Goal: Task Accomplishment & Management: Manage account settings

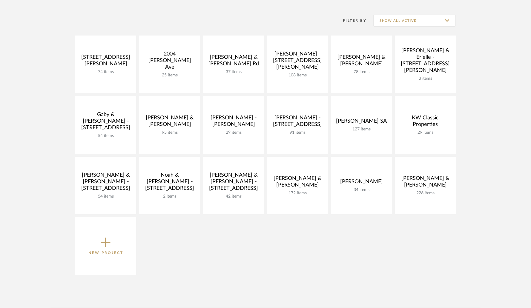
scroll to position [115, 0]
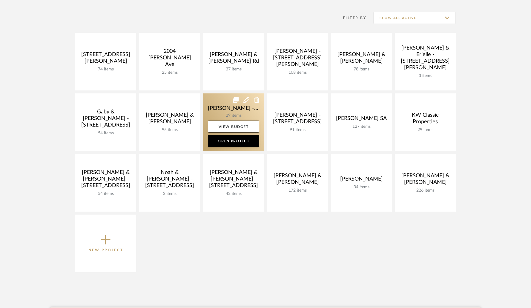
click at [249, 113] on link at bounding box center [233, 122] width 61 height 58
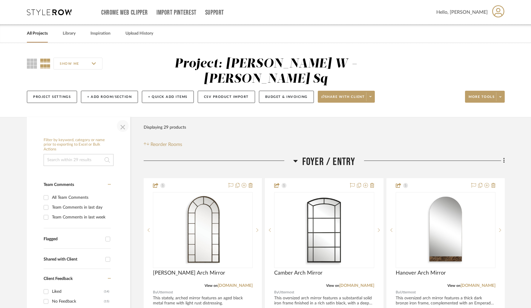
click at [125, 119] on span "button" at bounding box center [122, 126] width 14 height 14
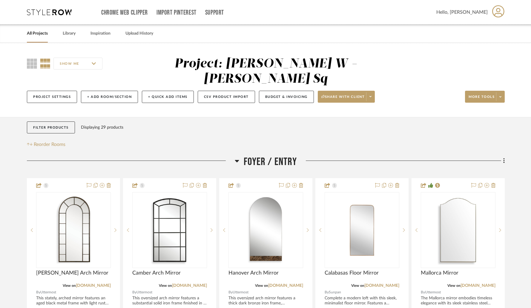
click at [238, 157] on icon at bounding box center [237, 160] width 4 height 7
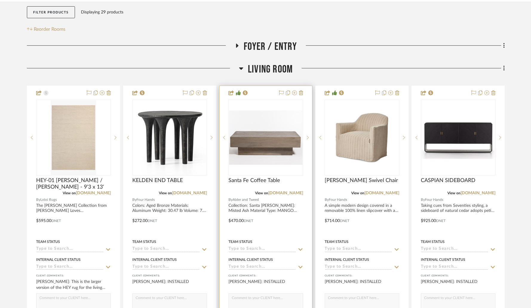
scroll to position [121, 0]
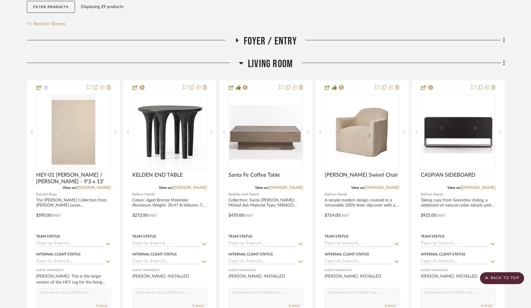
click at [241, 59] on icon at bounding box center [241, 62] width 4 height 7
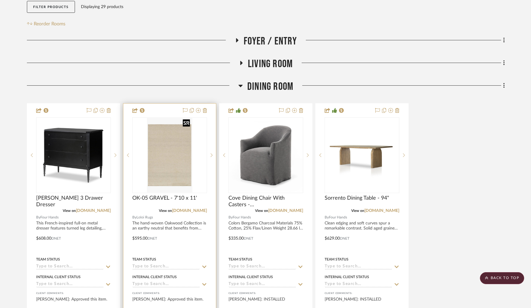
click at [173, 149] on img "0" at bounding box center [169, 155] width 45 height 75
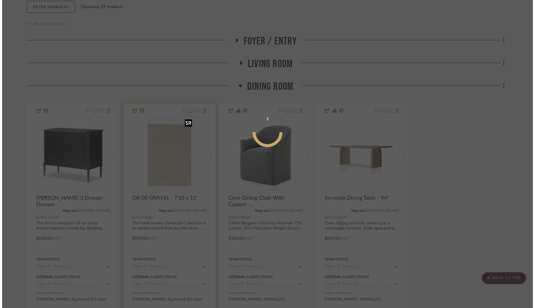
scroll to position [0, 0]
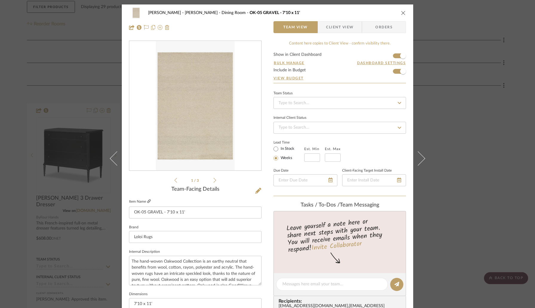
click at [148, 201] on icon at bounding box center [149, 201] width 4 height 4
click at [403, 14] on button "close" at bounding box center [403, 12] width 5 height 5
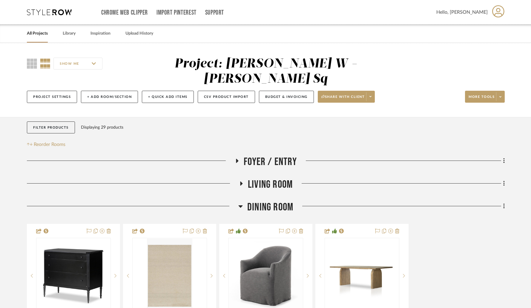
click at [237, 159] on icon at bounding box center [237, 161] width 2 height 4
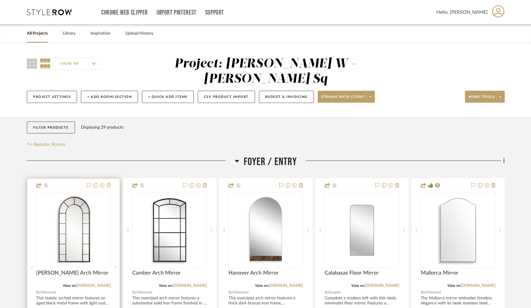
click at [108, 183] on icon at bounding box center [109, 185] width 4 height 5
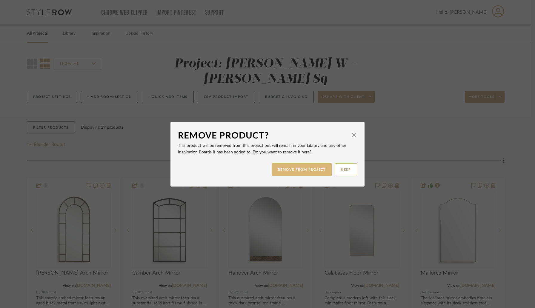
click at [279, 170] on button "REMOVE FROM PROJECT" at bounding box center [302, 169] width 60 height 13
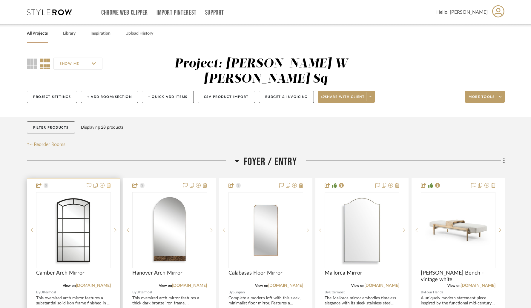
click at [109, 183] on icon at bounding box center [109, 185] width 4 height 5
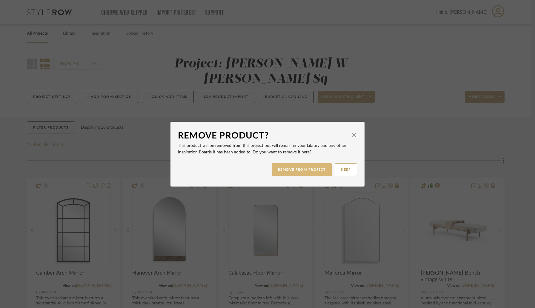
click at [288, 172] on button "REMOVE FROM PROJECT" at bounding box center [302, 169] width 60 height 13
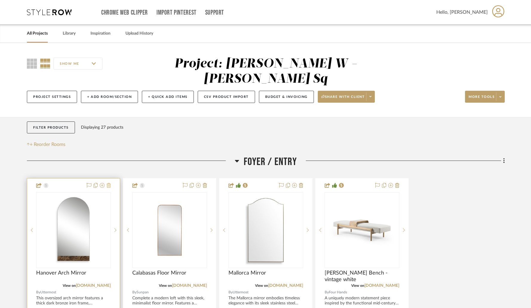
click at [109, 183] on icon at bounding box center [109, 185] width 4 height 5
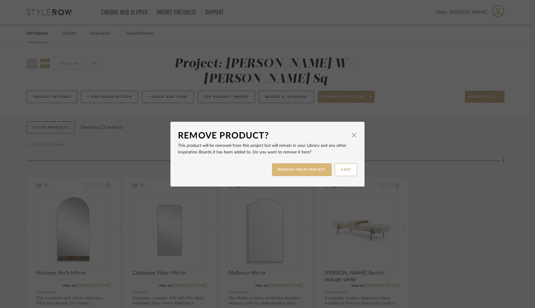
click at [297, 168] on button "REMOVE FROM PROJECT" at bounding box center [302, 169] width 60 height 13
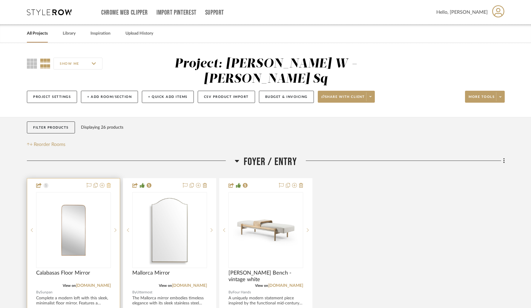
click at [110, 183] on icon at bounding box center [109, 185] width 4 height 5
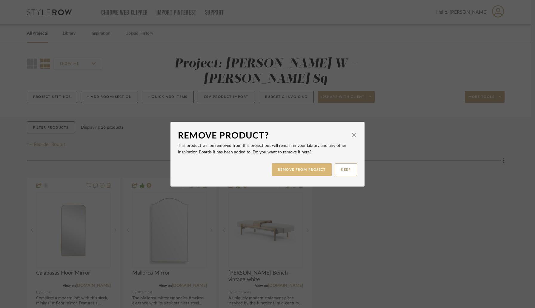
click at [299, 169] on button "REMOVE FROM PROJECT" at bounding box center [302, 169] width 60 height 13
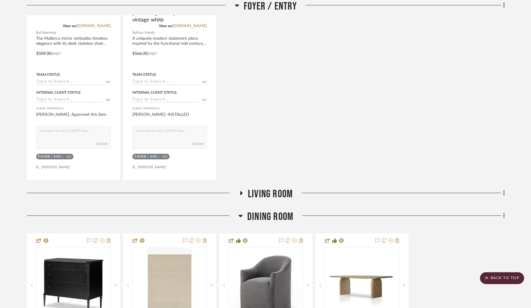
scroll to position [265, 0]
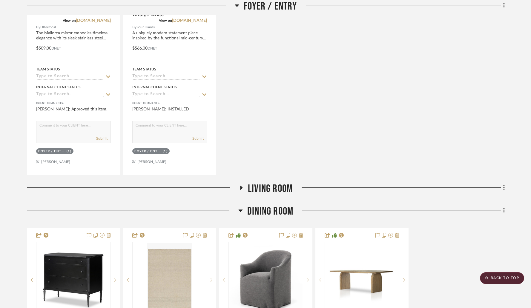
click at [241, 186] on icon at bounding box center [241, 188] width 2 height 4
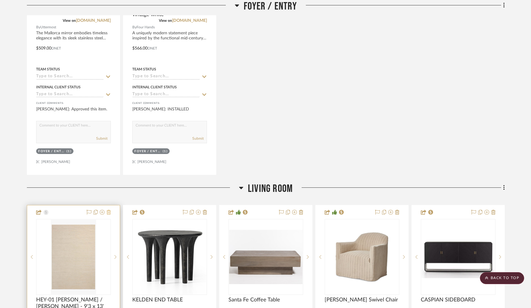
click at [108, 210] on fa-icon at bounding box center [109, 212] width 4 height 5
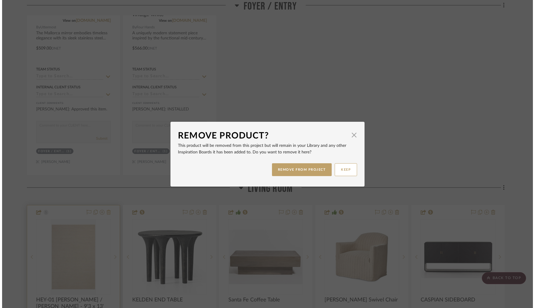
scroll to position [0, 0]
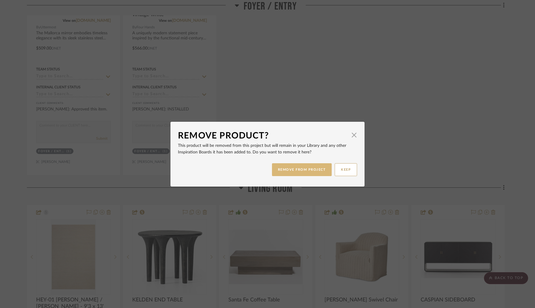
click at [285, 170] on button "REMOVE FROM PROJECT" at bounding box center [302, 169] width 60 height 13
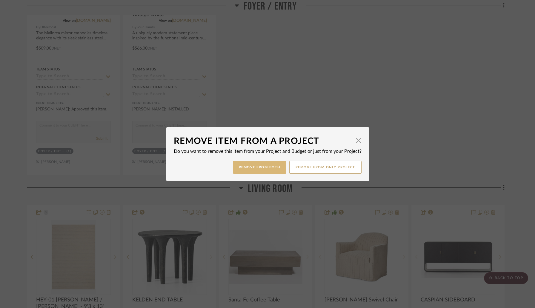
click at [274, 167] on button "Remove from Both" at bounding box center [259, 167] width 53 height 13
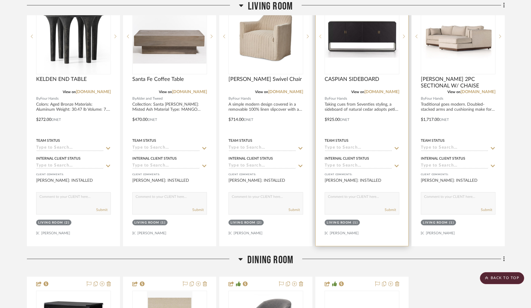
scroll to position [498, 0]
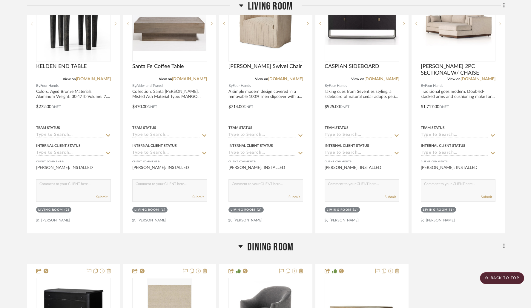
click at [242, 243] on icon at bounding box center [240, 246] width 4 height 7
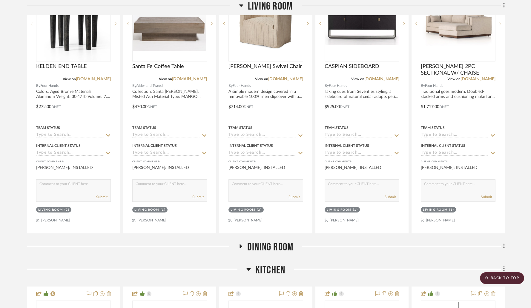
click at [240, 244] on icon at bounding box center [240, 246] width 2 height 4
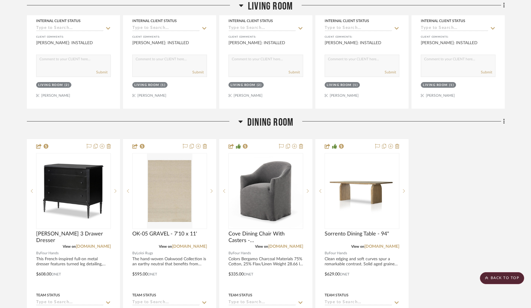
scroll to position [627, 0]
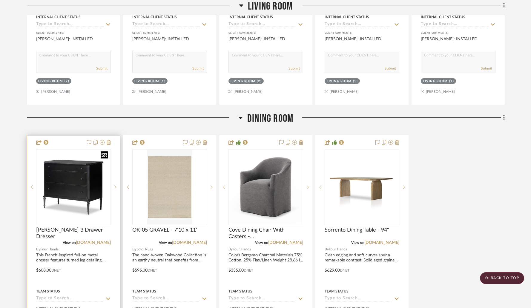
click at [83, 182] on img "0" at bounding box center [73, 186] width 73 height 73
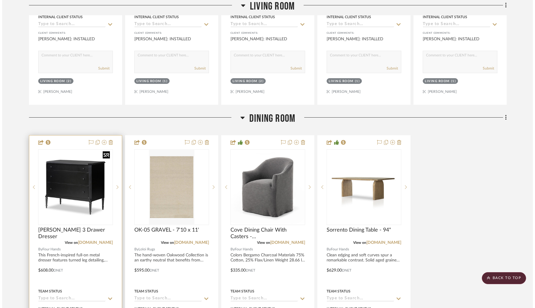
scroll to position [0, 0]
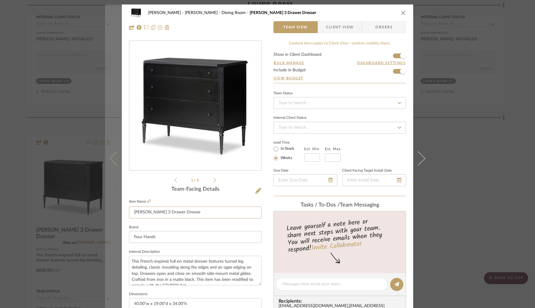
drag, startPoint x: 185, startPoint y: 210, endPoint x: 119, endPoint y: 208, distance: 66.0
click at [119, 208] on mat-dialog-content "[PERSON_NAME] W - [PERSON_NAME] Sq Dining Room [PERSON_NAME] 3 Drawer Dresser T…" at bounding box center [267, 279] width 325 height 551
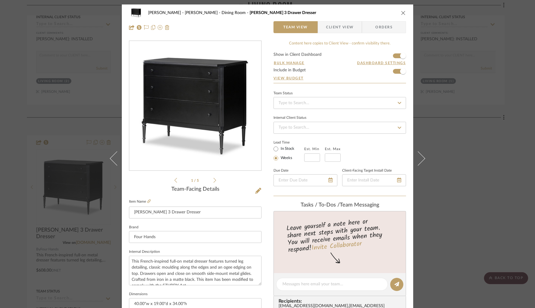
click at [149, 201] on fieldset "Item Name [PERSON_NAME] 3 Drawer Dresser" at bounding box center [195, 208] width 133 height 21
click at [147, 201] on icon at bounding box center [149, 201] width 4 height 4
click at [401, 14] on icon "close" at bounding box center [403, 12] width 5 height 5
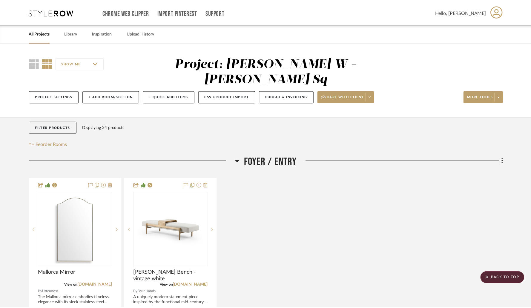
scroll to position [627, 0]
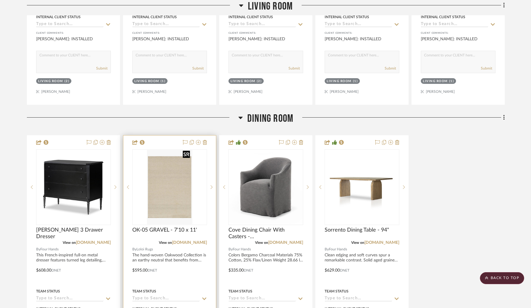
click at [172, 183] on img "0" at bounding box center [169, 187] width 45 height 75
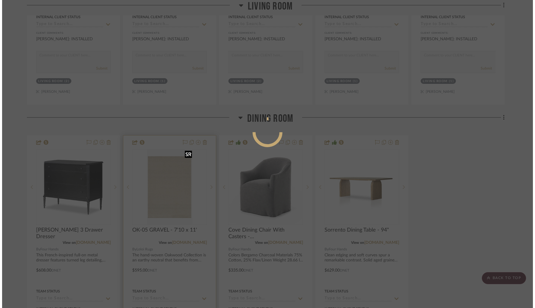
scroll to position [0, 0]
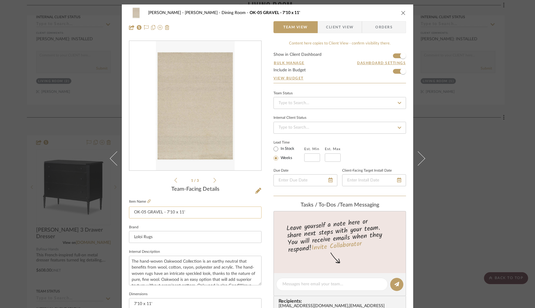
click at [190, 211] on input "OK-05 GRAVEL - 7'10 x 11'" at bounding box center [195, 213] width 133 height 12
click at [402, 14] on icon "close" at bounding box center [403, 12] width 5 height 5
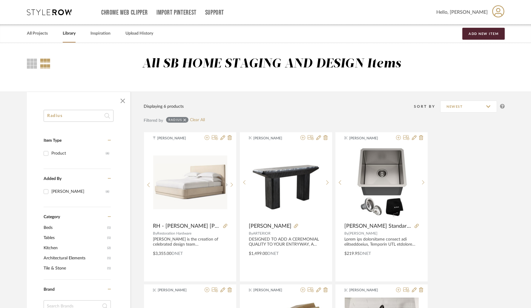
click at [68, 33] on link "Library" at bounding box center [69, 34] width 13 height 8
